Goal: Information Seeking & Learning: Learn about a topic

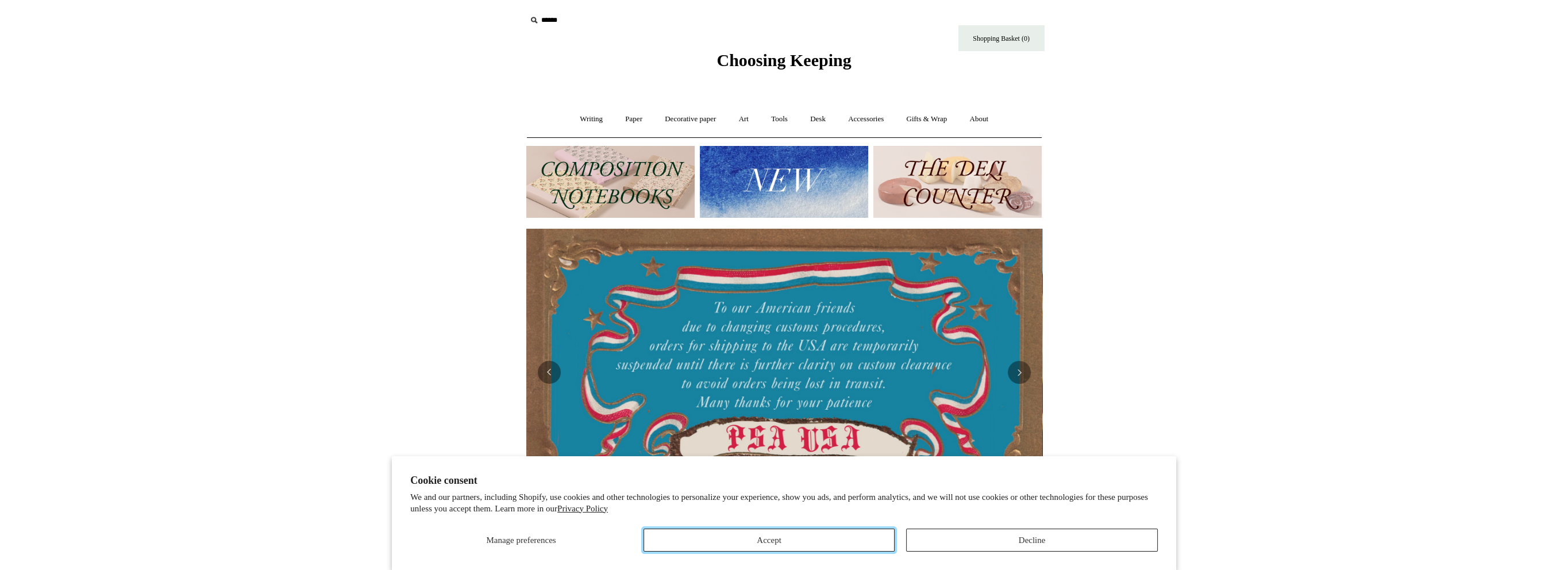
click at [823, 547] on button "Accept" at bounding box center [769, 539] width 252 height 23
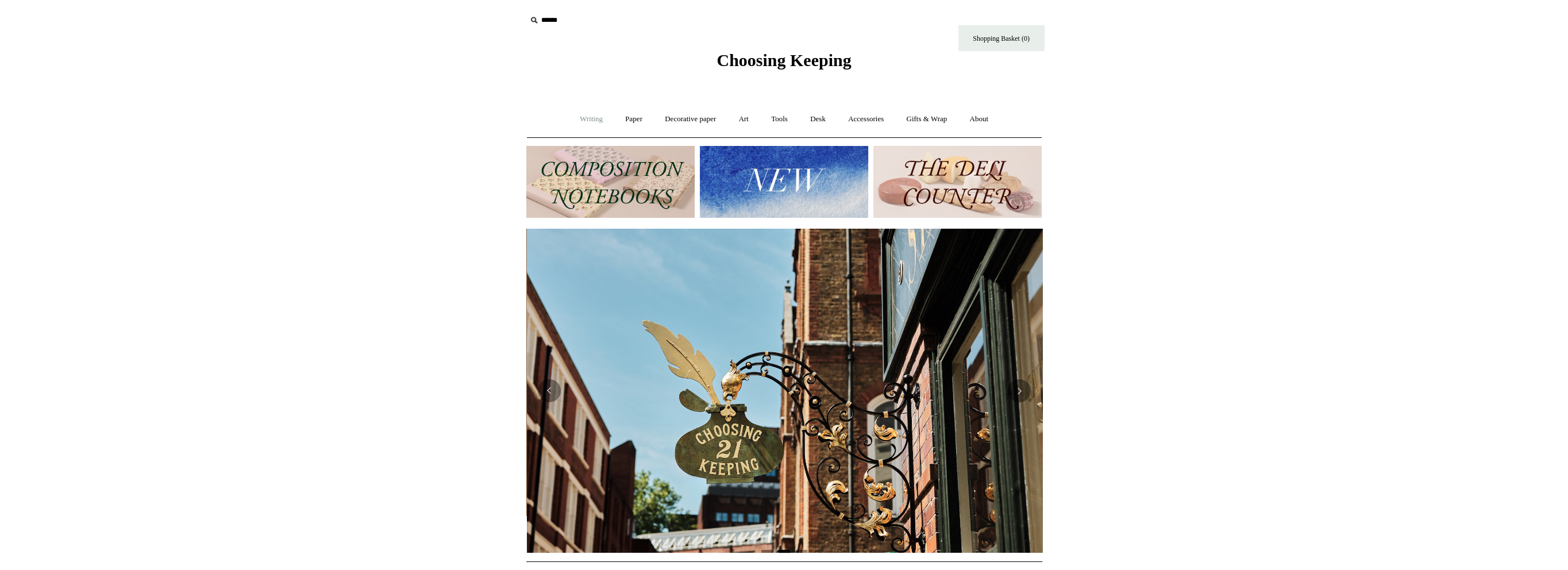
scroll to position [0, 516]
click at [590, 115] on link "Writing +" at bounding box center [591, 119] width 44 height 31
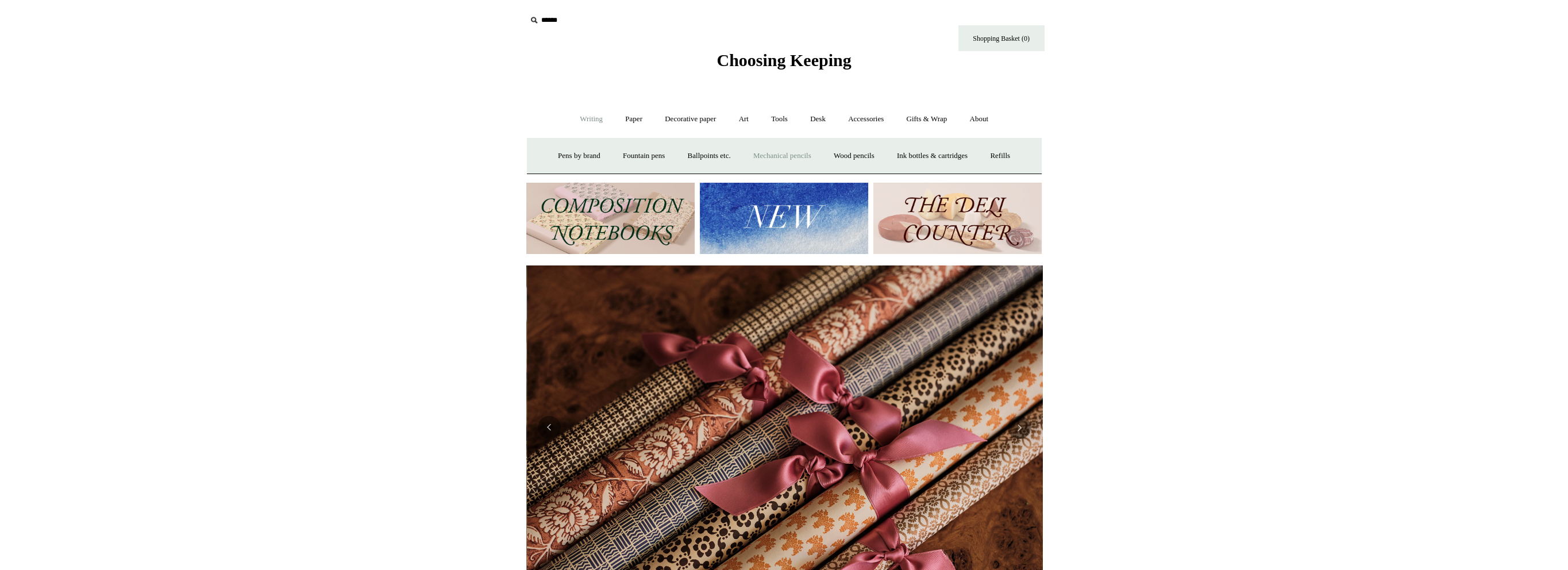
scroll to position [0, 1032]
click at [942, 157] on link "Ink bottles & cartridges +" at bounding box center [932, 156] width 91 height 31
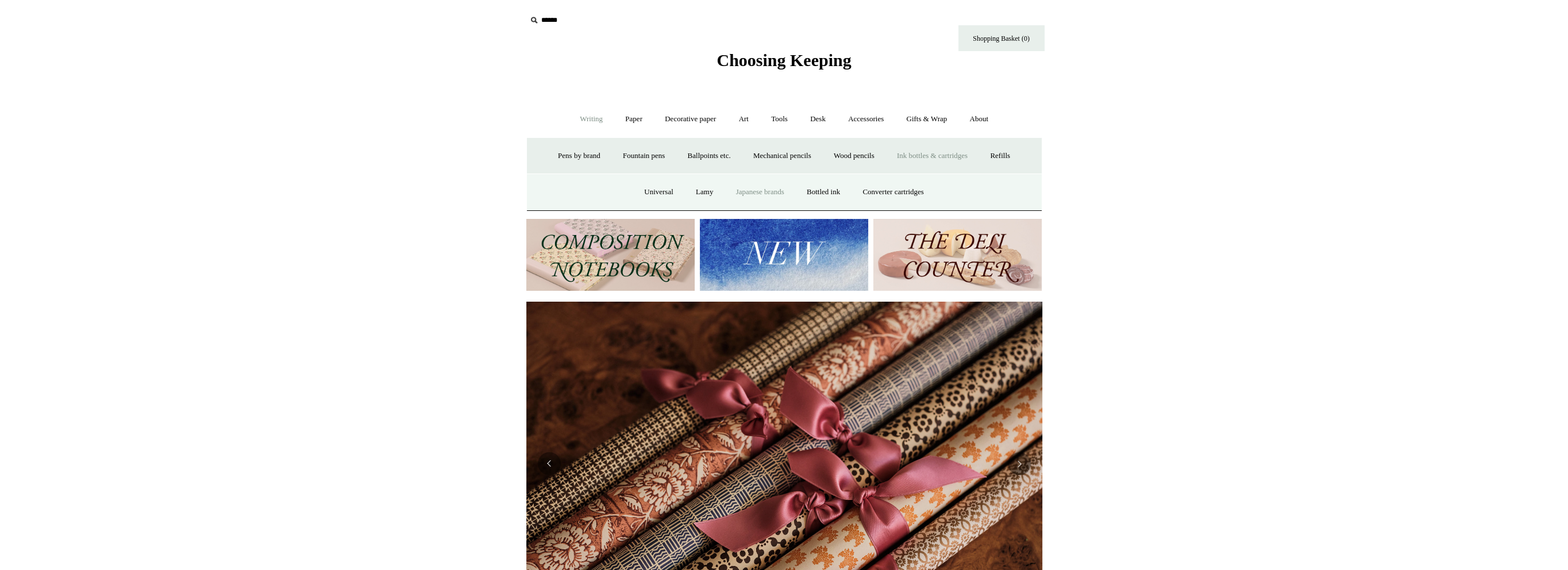
click at [747, 186] on link "Japanese brands" at bounding box center [760, 192] width 69 height 31
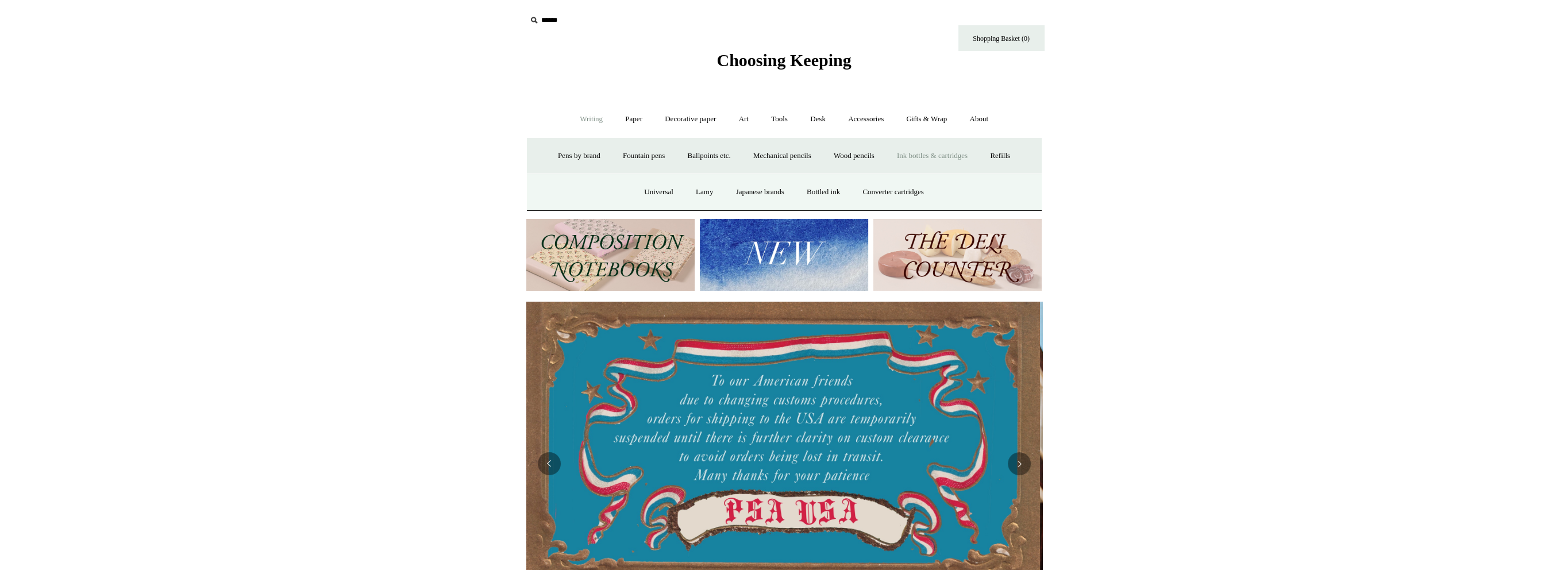
scroll to position [0, 0]
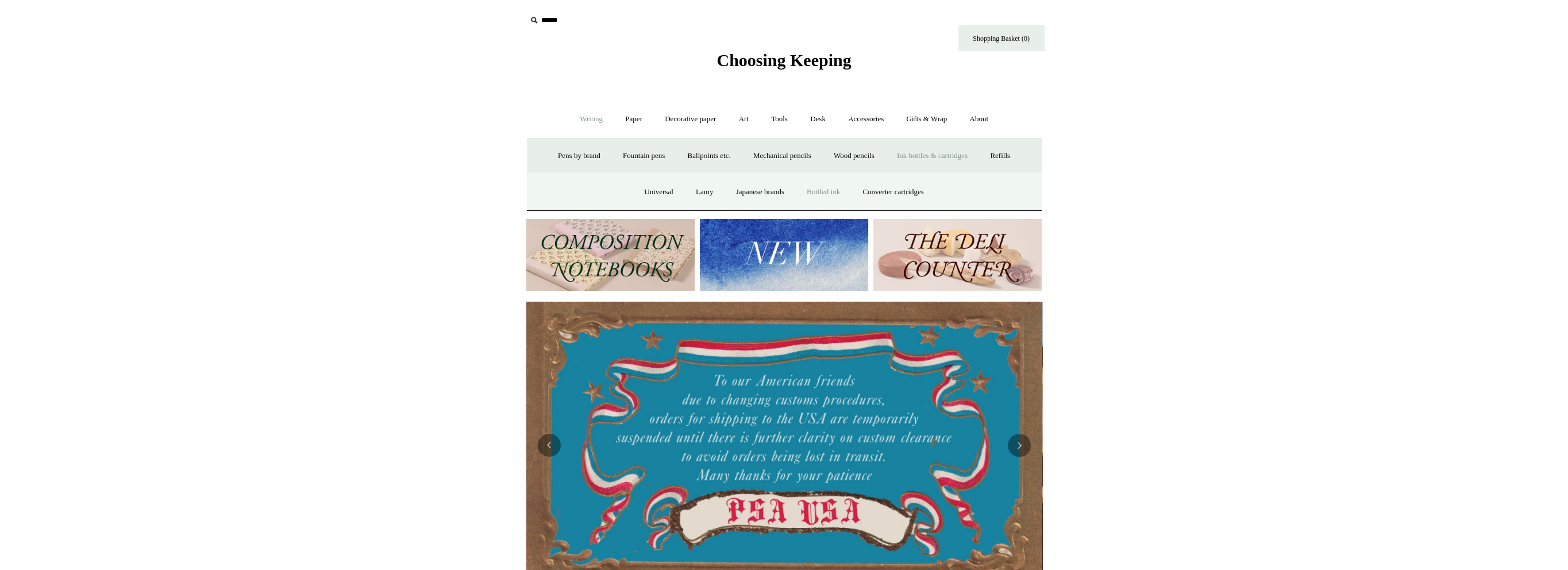
click at [821, 187] on link "Bottled ink" at bounding box center [823, 192] width 54 height 31
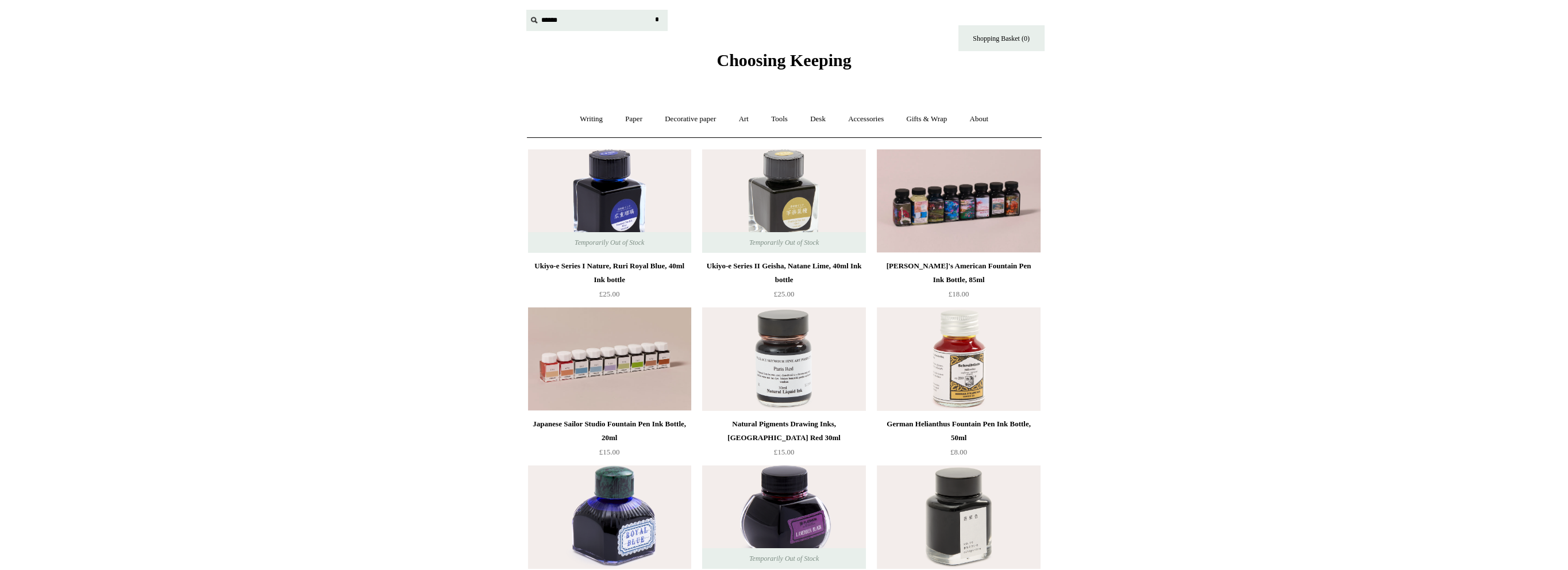
click at [553, 23] on input "text" at bounding box center [597, 20] width 141 height 21
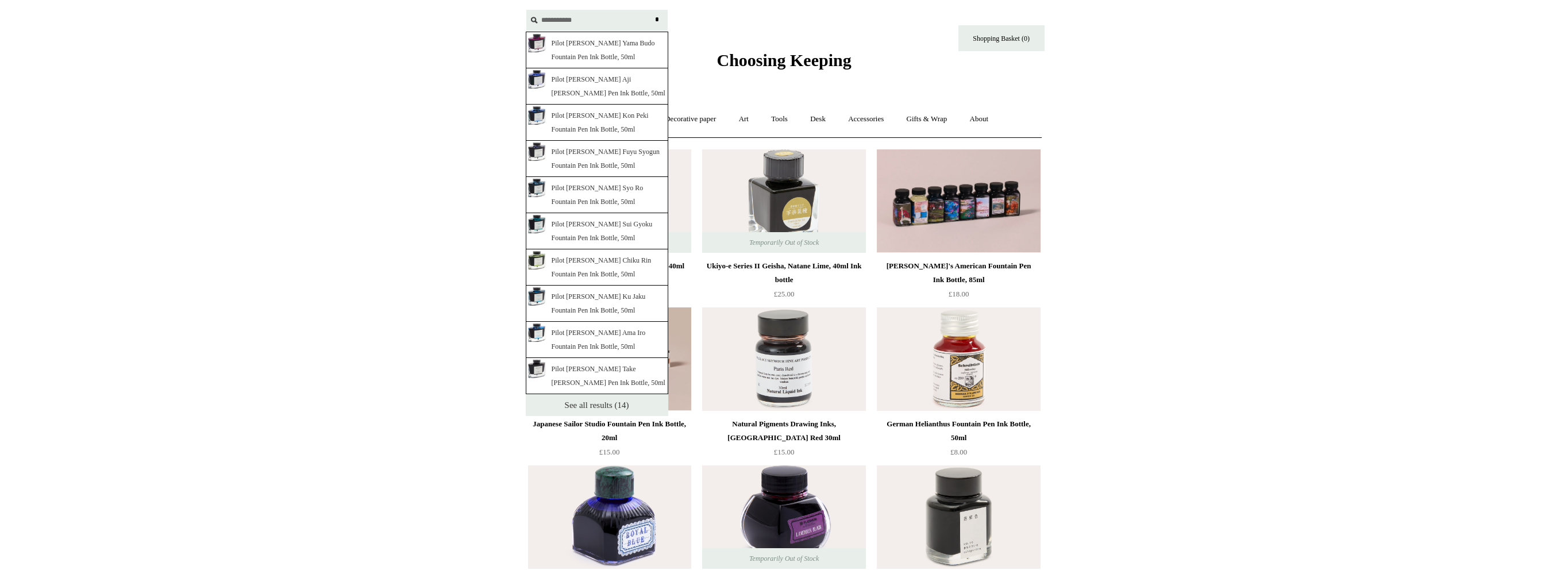
type input "**********"
click at [589, 402] on link "See all results (14)" at bounding box center [597, 405] width 142 height 22
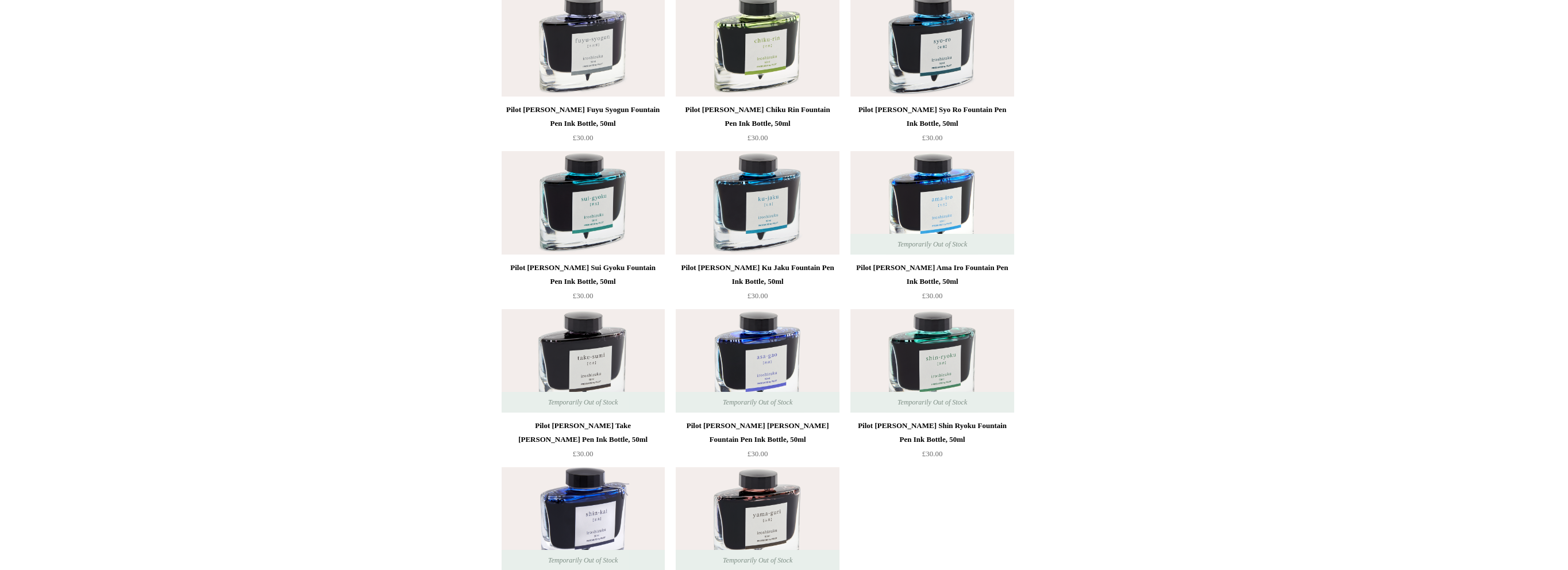
scroll to position [402, 0]
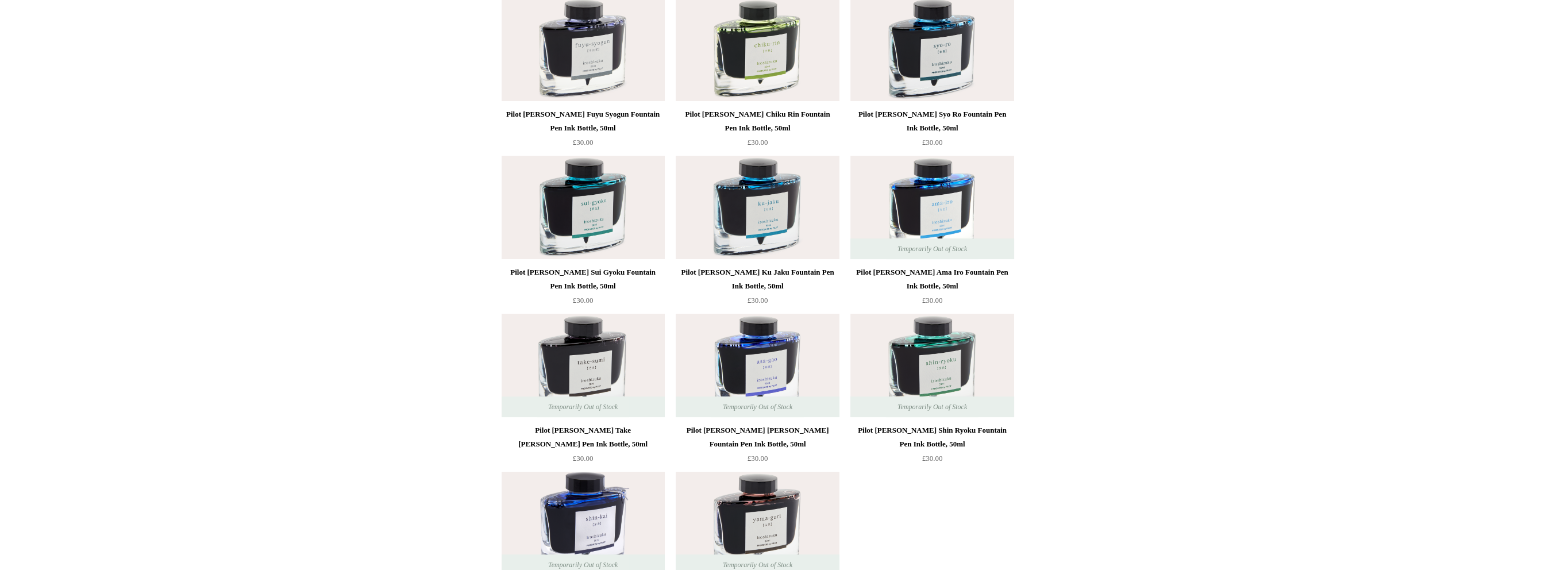
click at [762, 364] on img at bounding box center [757, 365] width 163 height 104
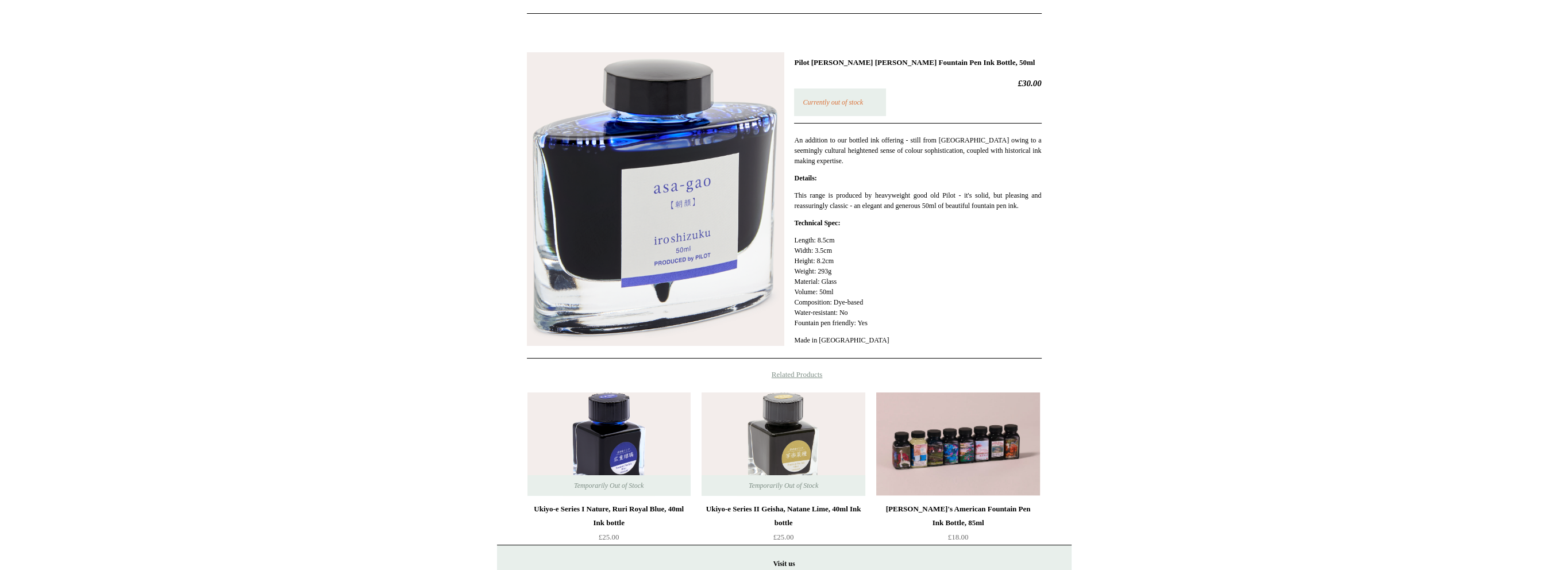
scroll to position [48, 0]
